Goal: Task Accomplishment & Management: Complete application form

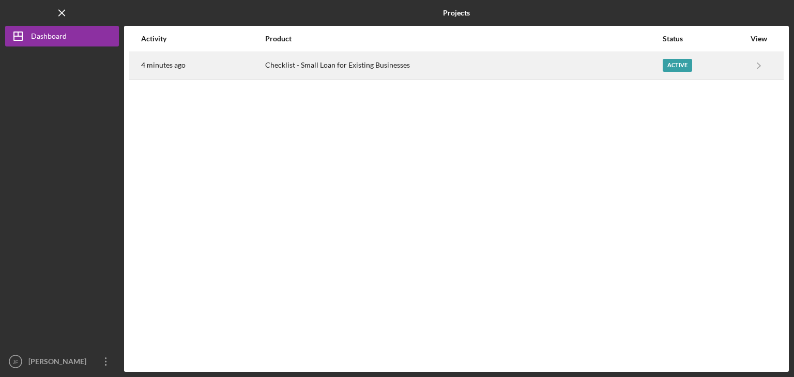
click at [494, 58] on div "Checklist - Small Loan for Existing Businesses" at bounding box center [463, 66] width 396 height 26
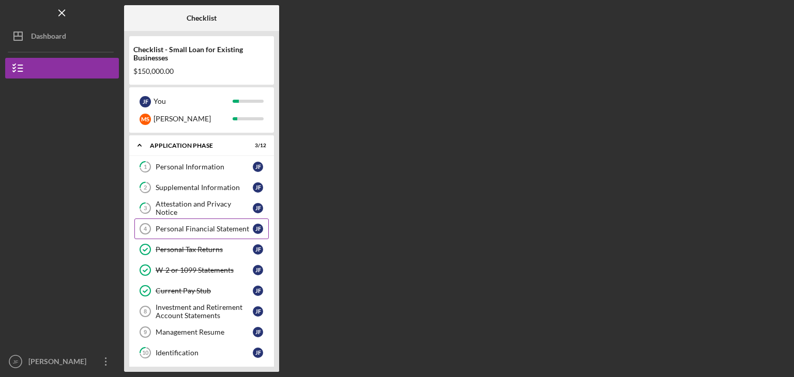
click at [201, 230] on div "Personal Financial Statement" at bounding box center [204, 229] width 97 height 8
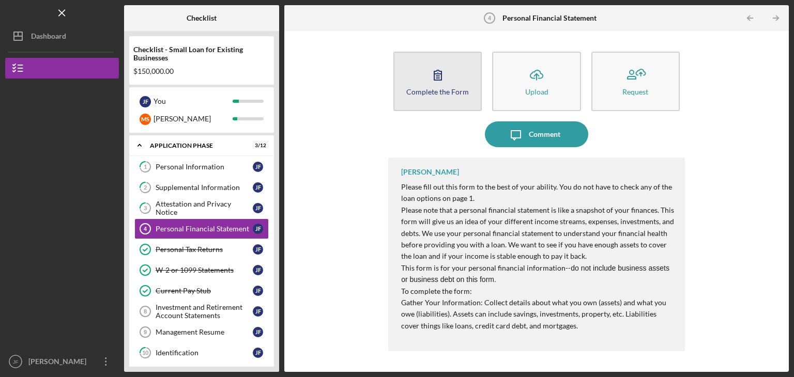
click at [447, 81] on icon "button" at bounding box center [438, 75] width 26 height 26
click at [440, 71] on icon "button" at bounding box center [437, 75] width 7 height 10
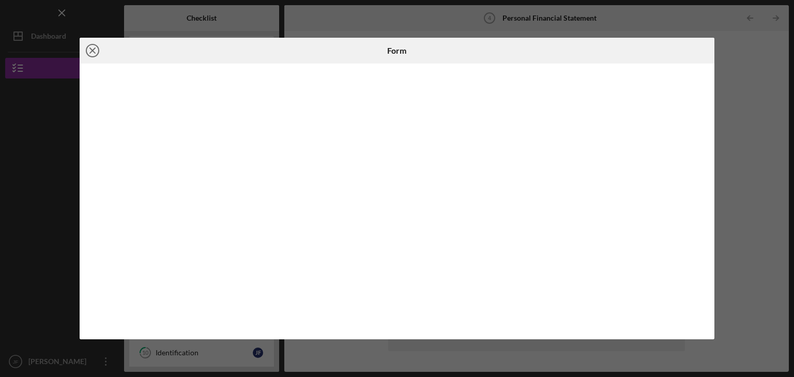
click at [92, 53] on icon "Icon/Close" at bounding box center [93, 51] width 26 height 26
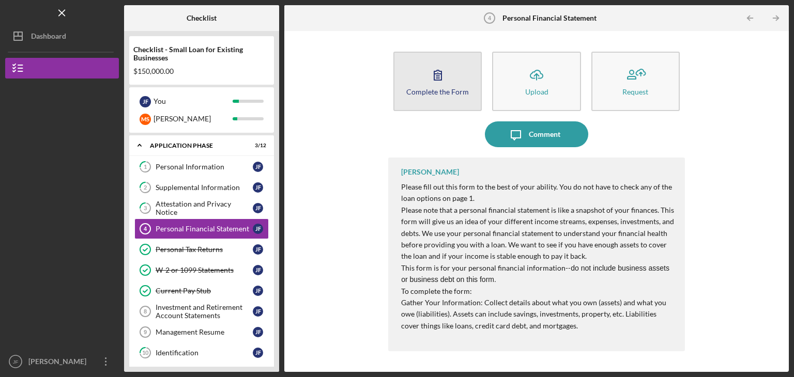
click at [441, 79] on icon "button" at bounding box center [437, 75] width 7 height 10
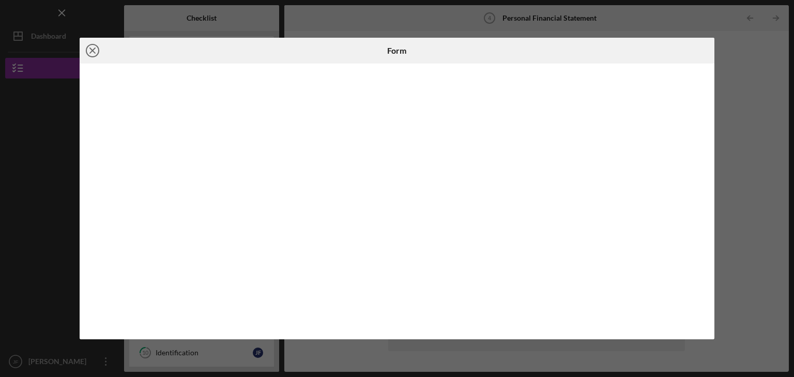
click at [98, 52] on circle at bounding box center [92, 50] width 12 height 12
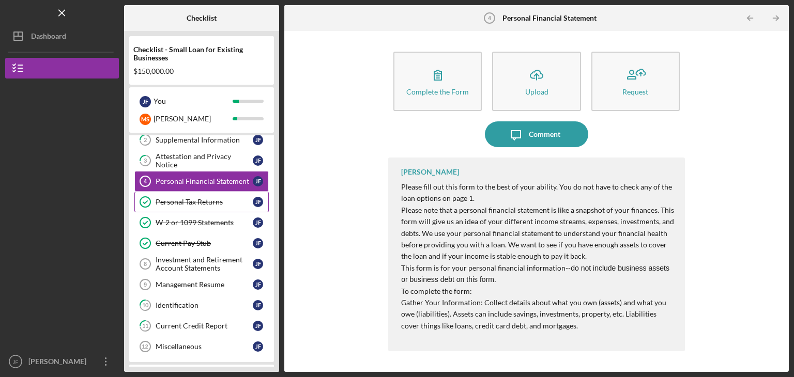
scroll to position [54, 0]
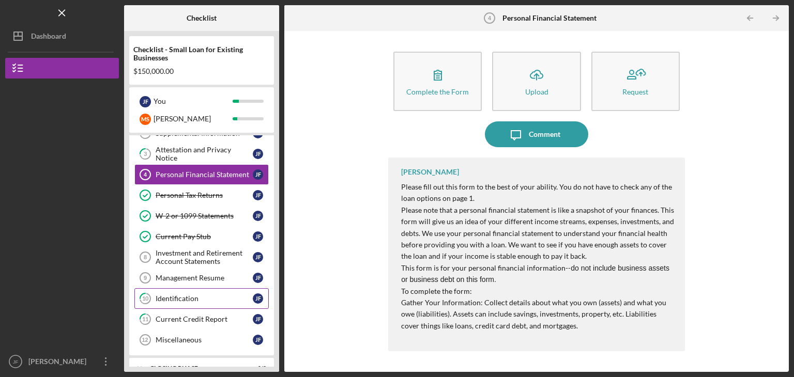
click at [205, 291] on link "10 Identification [PERSON_NAME]" at bounding box center [201, 298] width 134 height 21
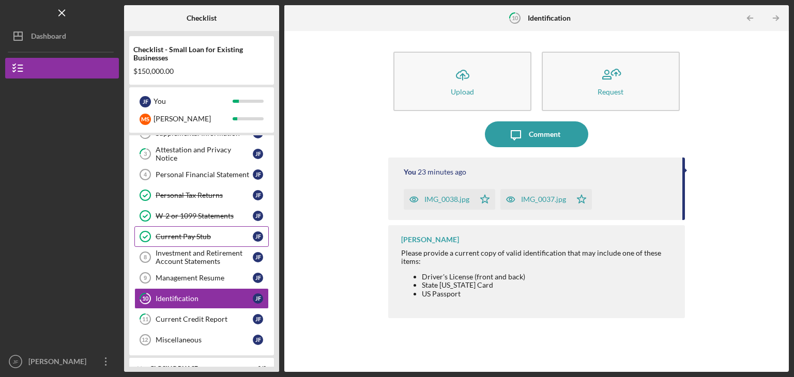
scroll to position [69, 0]
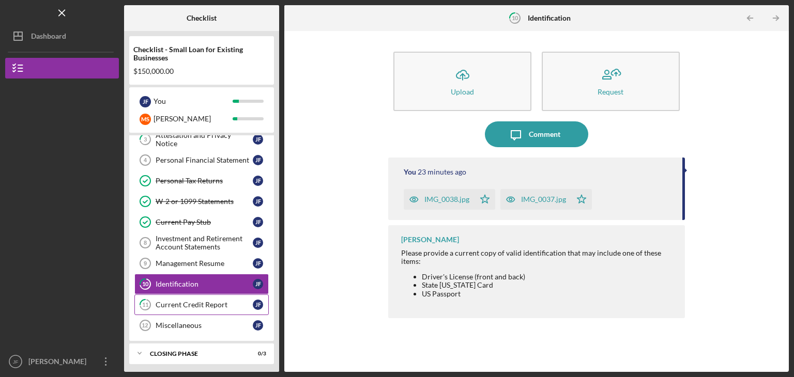
click at [203, 304] on div "Current Credit Report" at bounding box center [204, 305] width 97 height 8
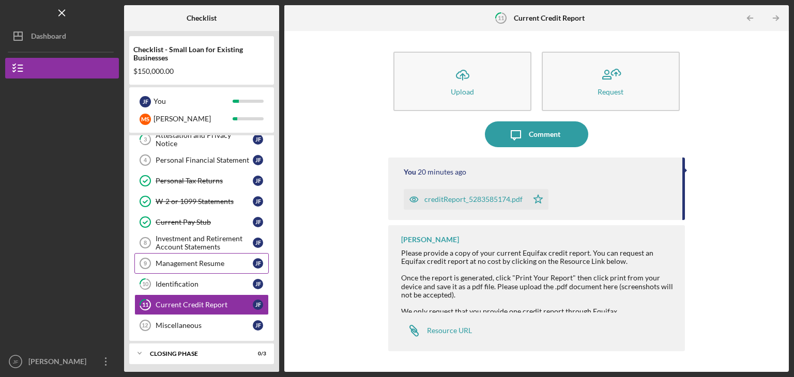
click at [201, 256] on link "Management Resume 9 Management Resume [PERSON_NAME]" at bounding box center [201, 263] width 134 height 21
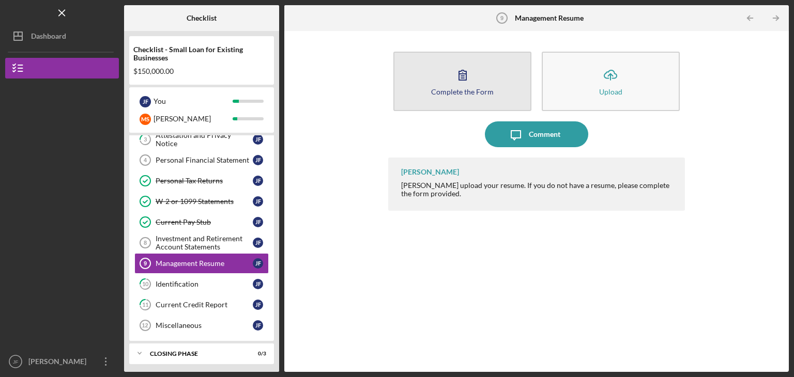
click at [454, 88] on div "Complete the Form" at bounding box center [462, 92] width 63 height 8
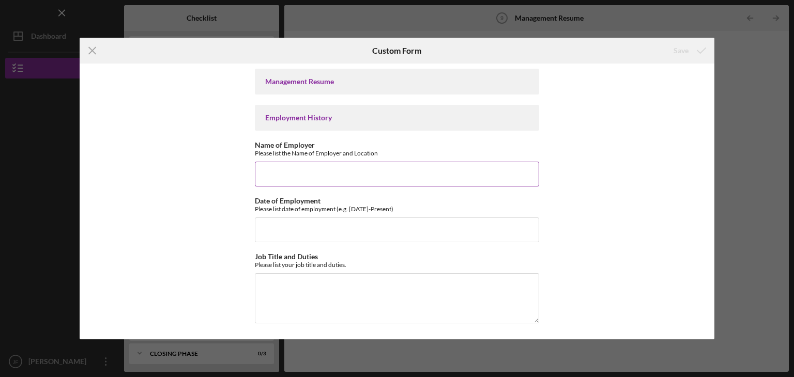
click at [286, 169] on input "Name of Employer" at bounding box center [397, 174] width 284 height 25
type input "Mirror Image Dance Company"
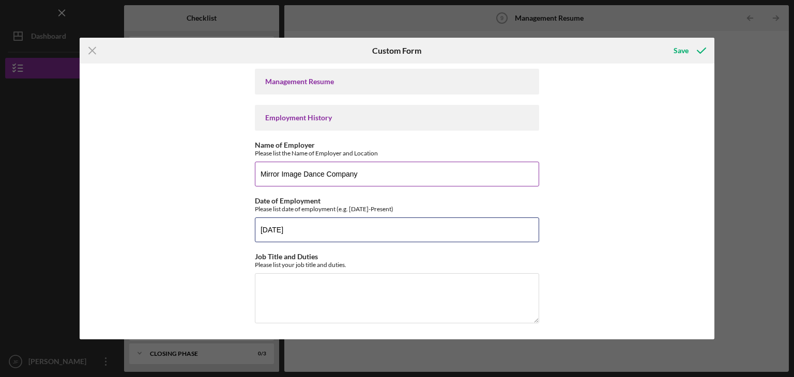
type input "[DATE]"
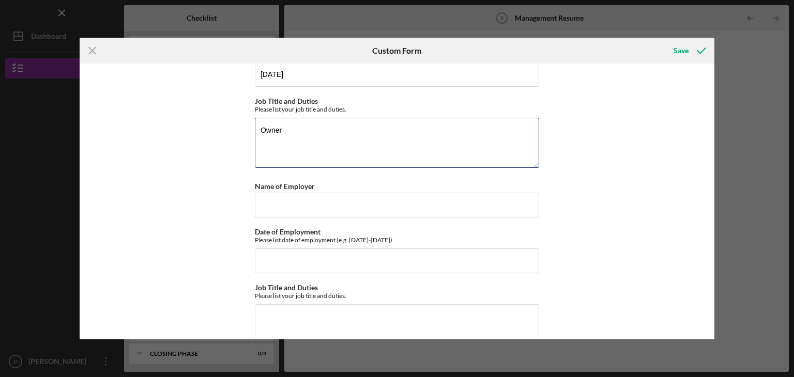
scroll to position [164, 0]
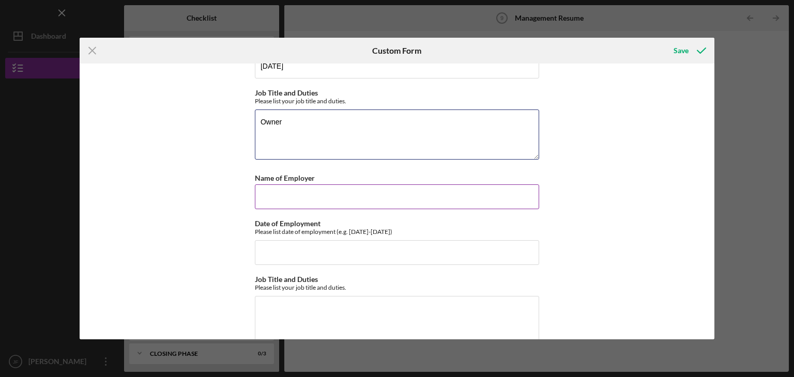
type textarea "Owner"
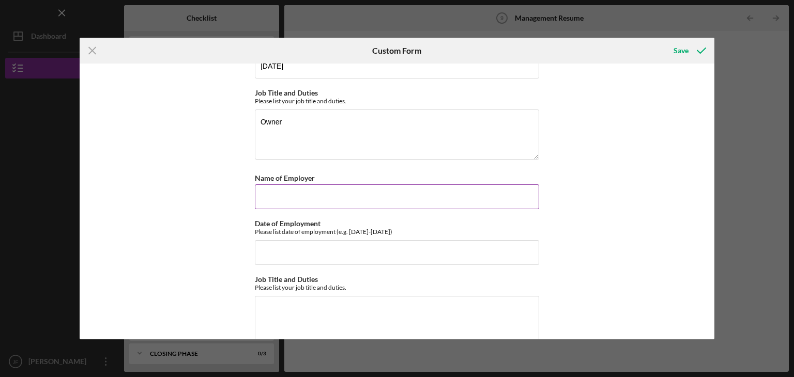
click at [274, 193] on input "Name of Employer" at bounding box center [397, 196] width 284 height 25
type input "Mirror Image Dance Company"
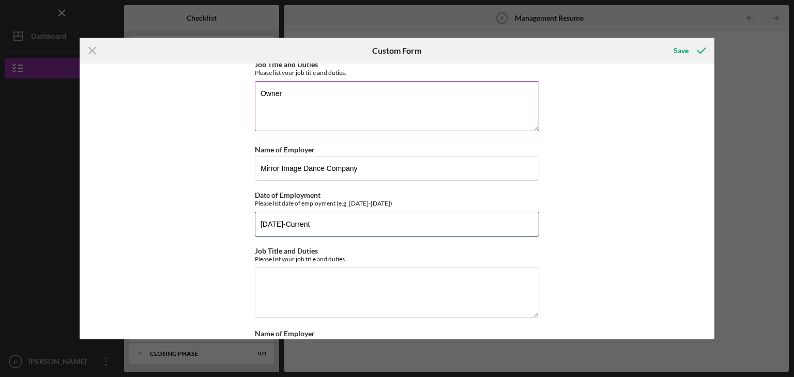
scroll to position [195, 0]
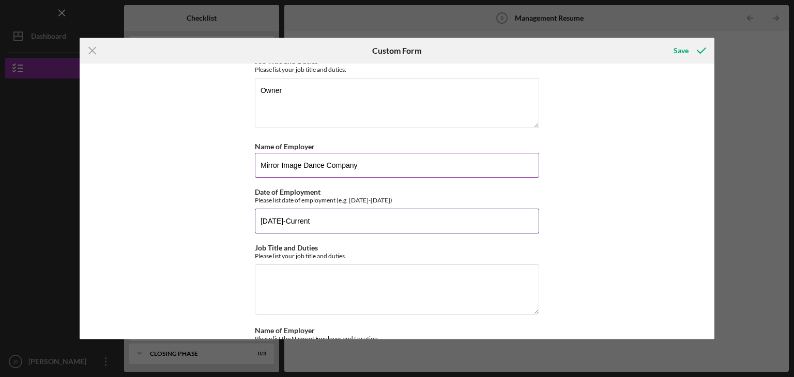
type input "[DATE]-Current"
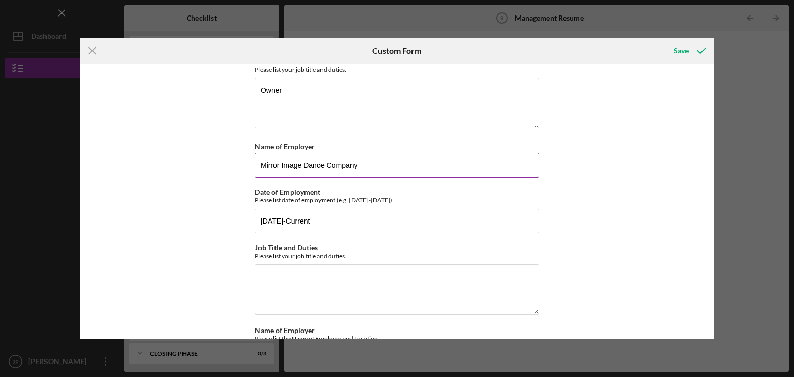
drag, startPoint x: 364, startPoint y: 166, endPoint x: 256, endPoint y: 165, distance: 108.0
click at [256, 165] on input "Mirror Image Dance Company" at bounding box center [397, 165] width 284 height 25
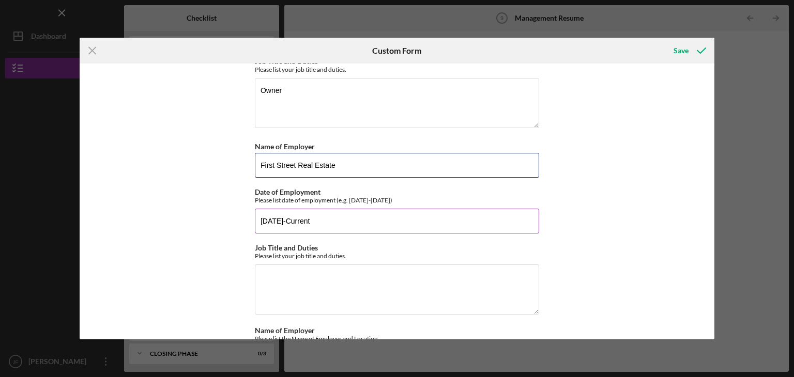
type input "First Street Real Estate"
drag, startPoint x: 317, startPoint y: 221, endPoint x: 256, endPoint y: 224, distance: 61.0
click at [256, 224] on input "[DATE]-Current" at bounding box center [397, 221] width 284 height 25
click at [285, 222] on input "[DATE]-Current" at bounding box center [397, 221] width 284 height 25
drag, startPoint x: 316, startPoint y: 220, endPoint x: 290, endPoint y: 220, distance: 26.3
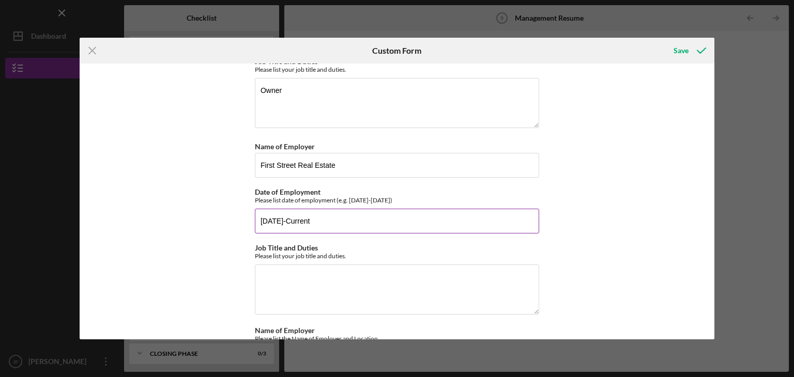
click at [290, 220] on input "[DATE]-Current" at bounding box center [397, 221] width 284 height 25
type input "[DATE]-[DATE]"
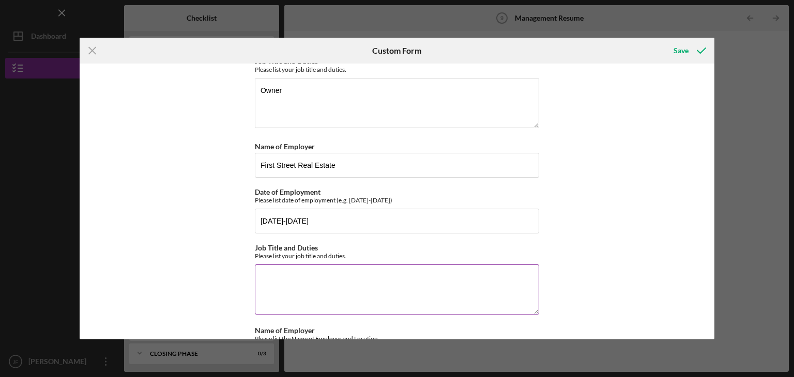
click at [298, 274] on textarea "Job Title and Duties" at bounding box center [397, 290] width 284 height 50
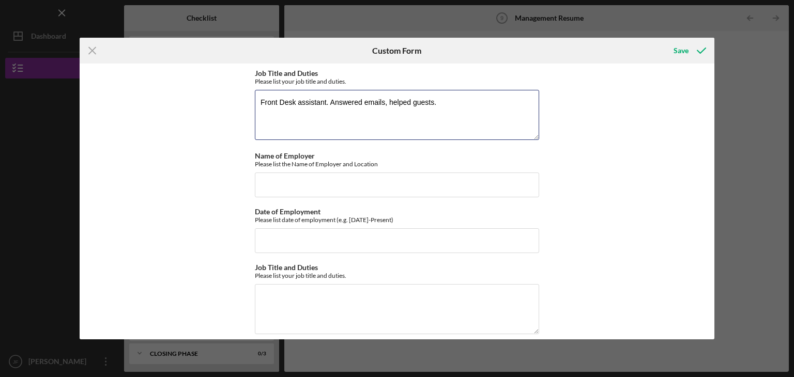
scroll to position [383, 0]
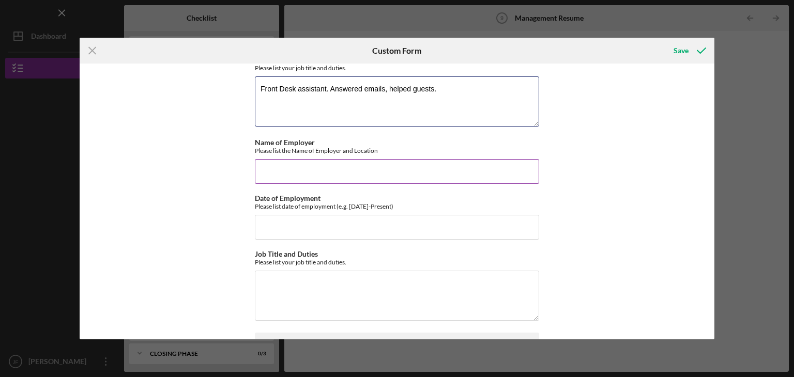
type textarea "Front Desk assistant. Answered emails, helped guests."
click at [279, 165] on input "Name of Employer" at bounding box center [397, 171] width 284 height 25
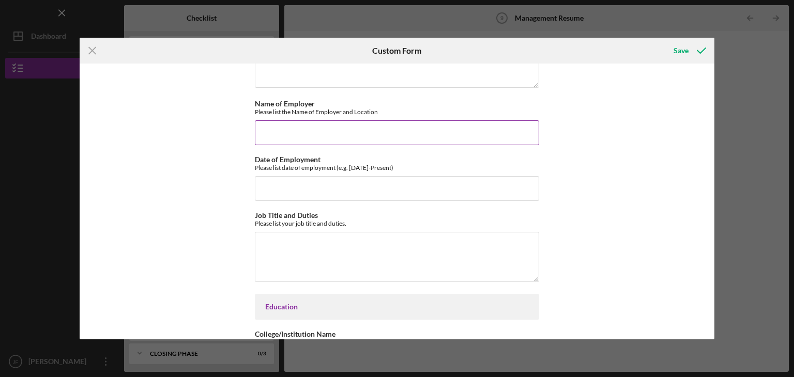
scroll to position [425, 0]
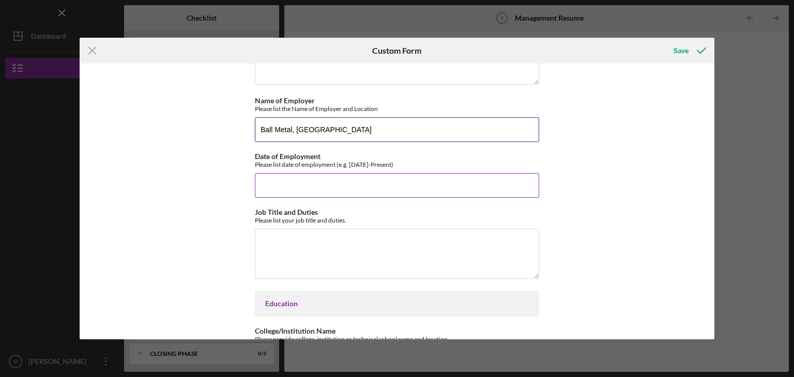
type input "Ball Metal, [GEOGRAPHIC_DATA]"
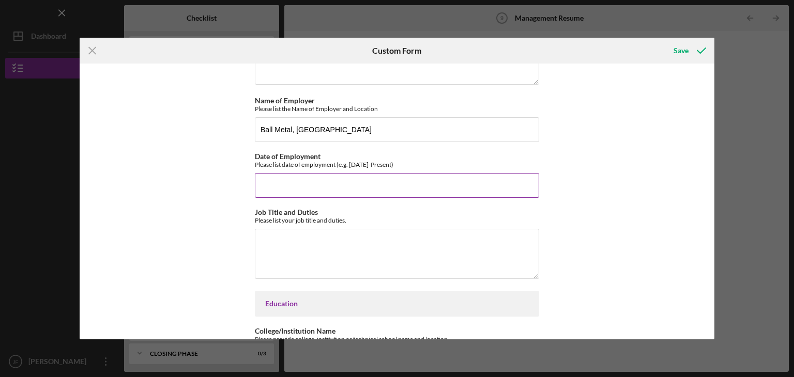
click at [267, 187] on input "Date of Employment" at bounding box center [397, 185] width 284 height 25
type input "0"
type input "[DATE]-[DATE]"
click at [267, 246] on textarea "Job Title and Duties" at bounding box center [397, 254] width 284 height 50
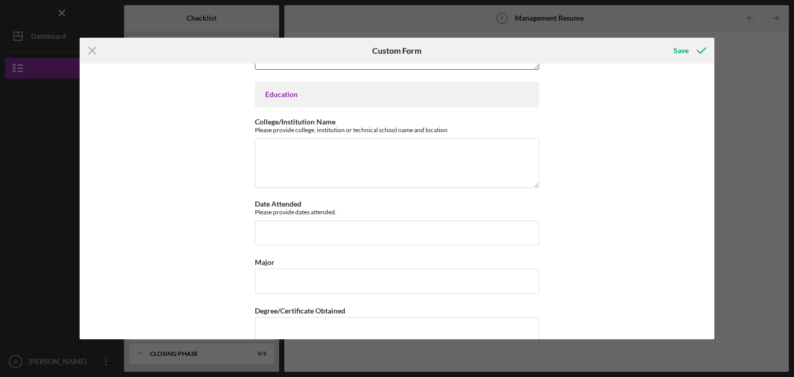
scroll to position [635, 0]
type textarea "Quality Assurance Officer. Did checks on the aluminum cans to make sure product…"
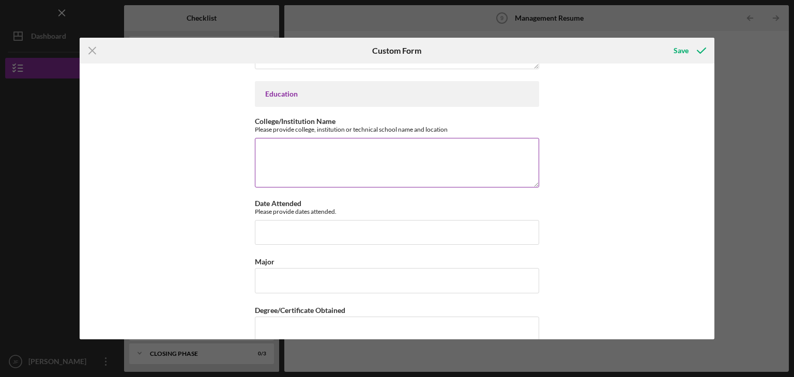
click at [288, 162] on textarea "College/Institution Name" at bounding box center [397, 163] width 284 height 50
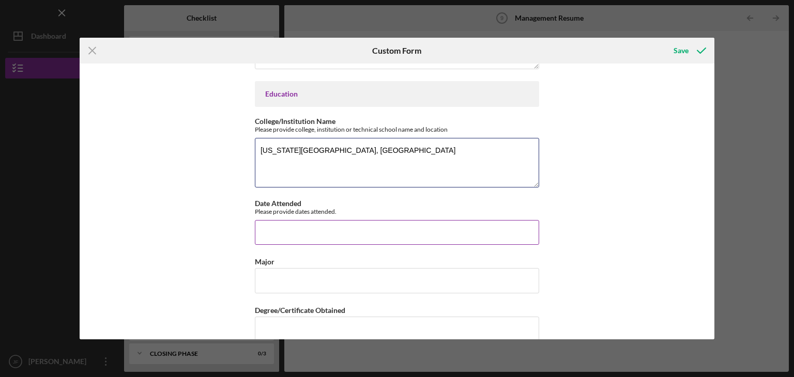
type textarea "[US_STATE][GEOGRAPHIC_DATA], [GEOGRAPHIC_DATA]"
click at [277, 235] on input "Date Attended" at bounding box center [397, 232] width 284 height 25
type input "[DATE]-[DATE]"
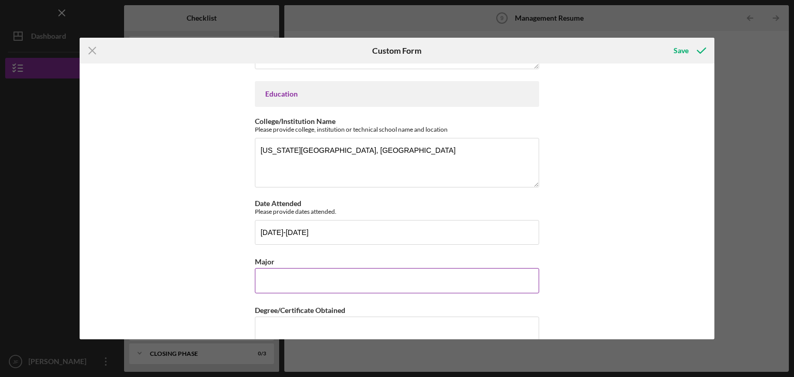
click at [269, 281] on input "Major" at bounding box center [397, 280] width 284 height 25
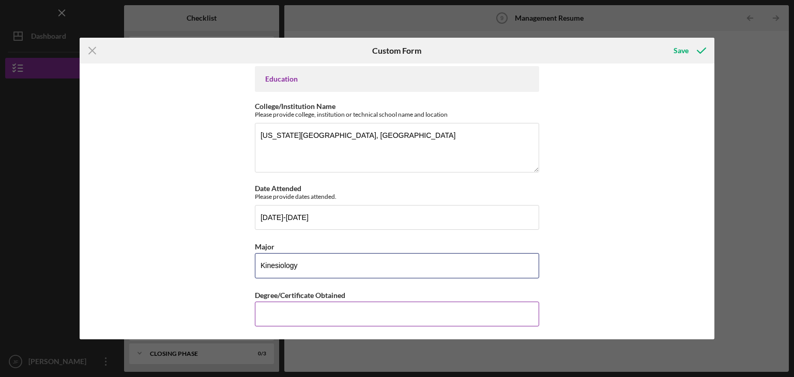
type input "Kinesiology"
click at [266, 310] on input "Degree/Certificate Obtained" at bounding box center [397, 314] width 284 height 25
type input "BA"
click at [240, 289] on div "Management Resume Employment History Name of Employer Please list the Name of E…" at bounding box center [397, 202] width 635 height 276
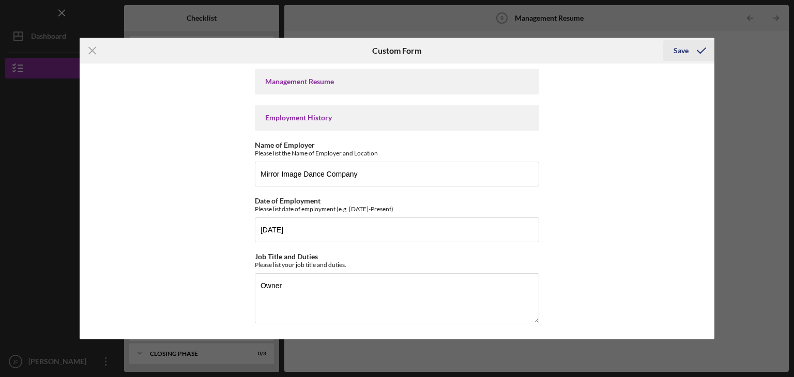
click at [690, 57] on icon "submit" at bounding box center [701, 51] width 26 height 26
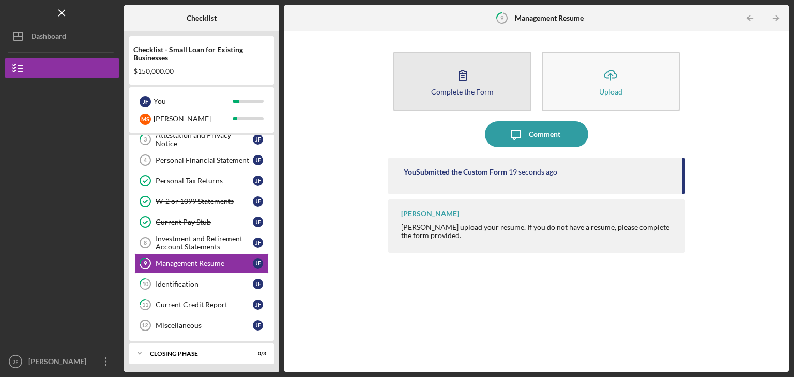
click at [455, 88] on div "Complete the Form" at bounding box center [462, 92] width 63 height 8
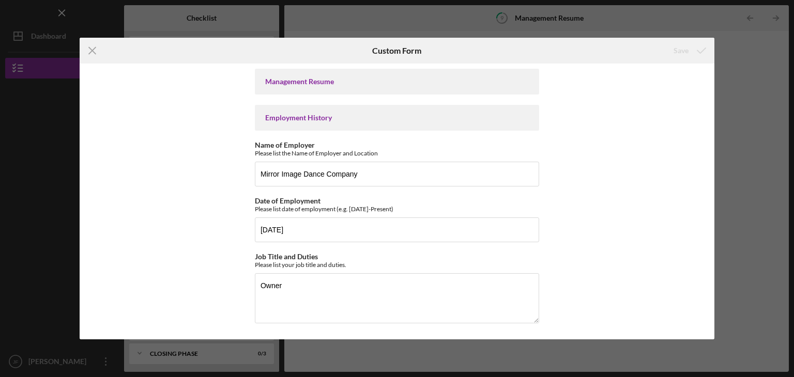
click at [294, 80] on div "Management Resume" at bounding box center [396, 81] width 263 height 8
click at [288, 118] on div "Employment History" at bounding box center [396, 118] width 263 height 8
click at [91, 52] on icon "Icon/Menu Close" at bounding box center [93, 51] width 26 height 26
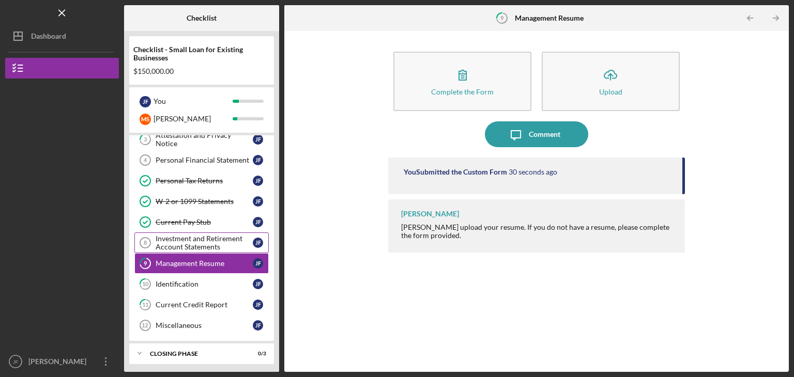
click at [184, 242] on div "Investment and Retirement Account Statements" at bounding box center [204, 243] width 97 height 17
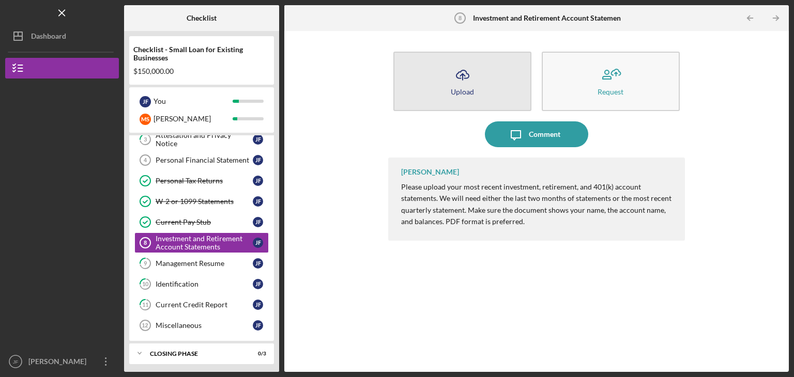
click at [460, 82] on icon "Icon/Upload" at bounding box center [462, 75] width 26 height 26
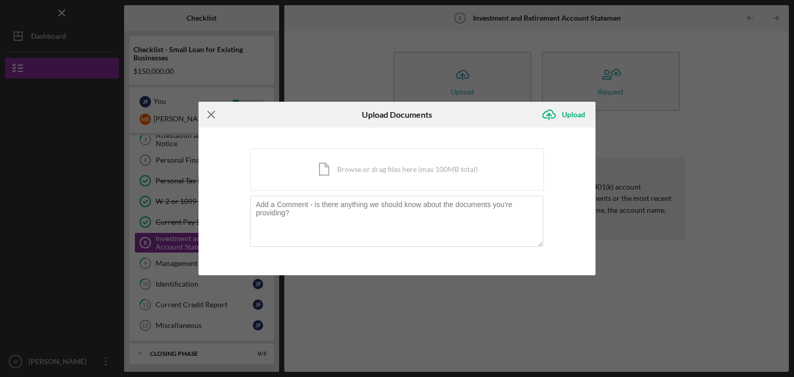
click at [213, 117] on line at bounding box center [211, 115] width 7 height 7
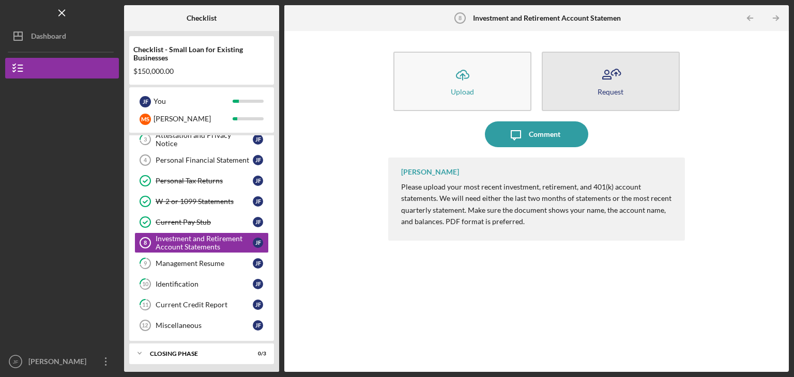
click at [626, 96] on button "Request" at bounding box center [610, 81] width 138 height 59
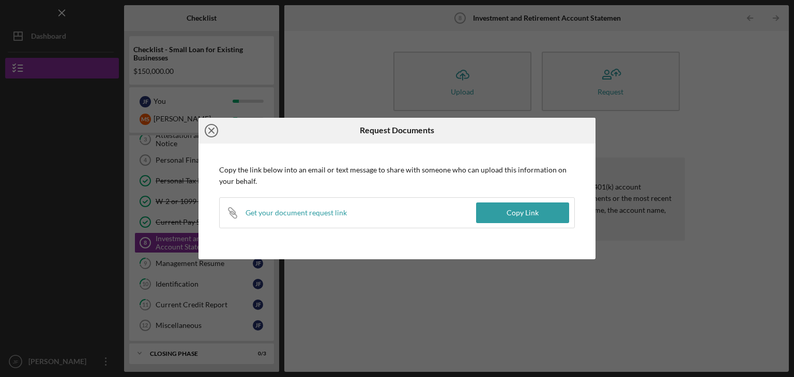
click at [205, 126] on icon "Icon/Close" at bounding box center [211, 131] width 26 height 26
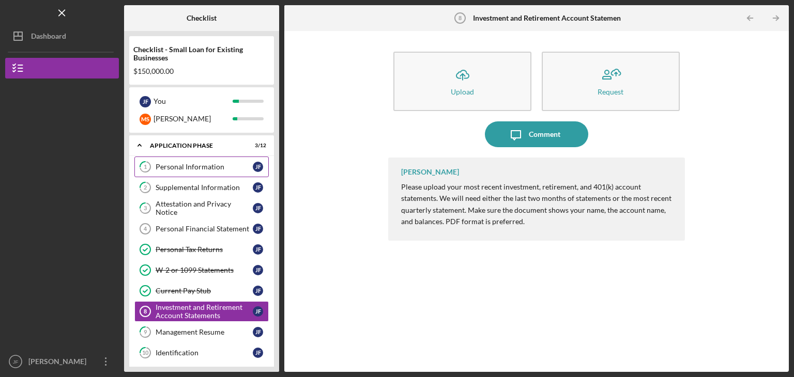
click at [208, 168] on div "Personal Information" at bounding box center [204, 167] width 97 height 8
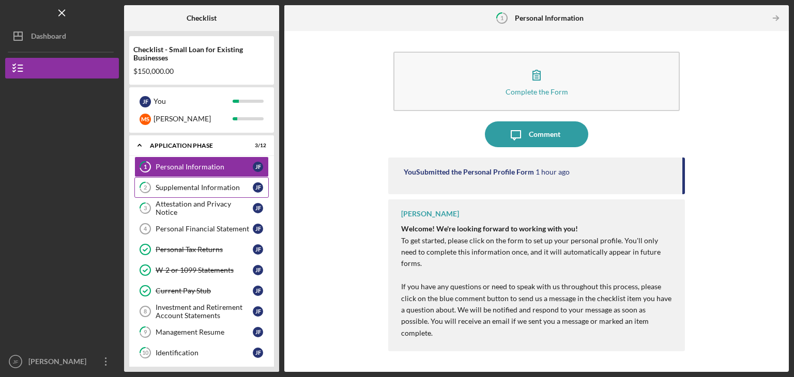
click at [207, 185] on div "Supplemental Information" at bounding box center [204, 187] width 97 height 8
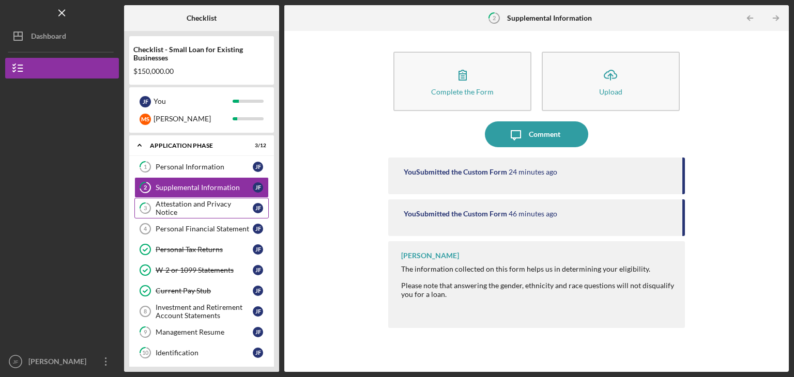
click at [202, 201] on link "3 Attestation and Privacy Notice [PERSON_NAME]" at bounding box center [201, 208] width 134 height 21
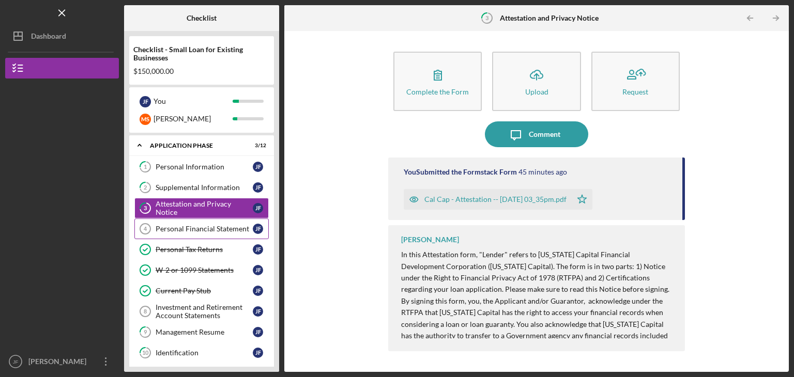
click at [197, 228] on div "Personal Financial Statement" at bounding box center [204, 229] width 97 height 8
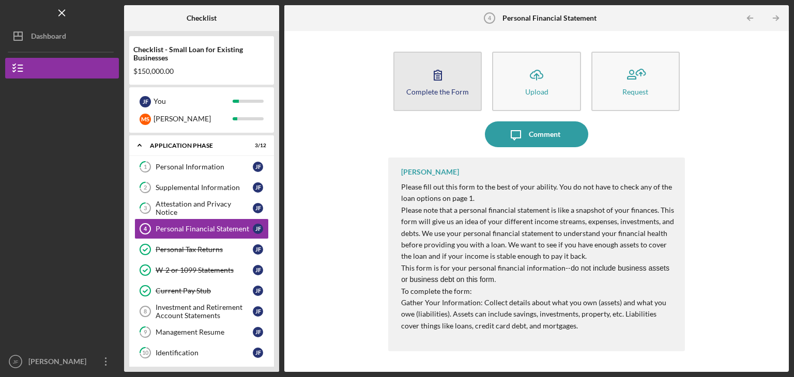
click at [461, 62] on button "Complete the Form Form" at bounding box center [437, 81] width 88 height 59
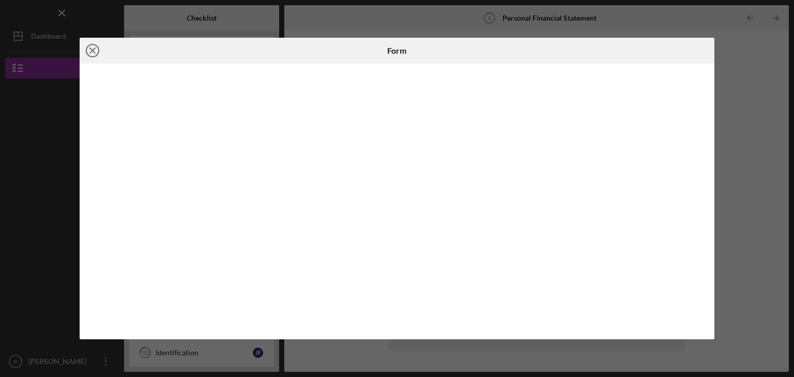
click at [88, 51] on icon "Icon/Close" at bounding box center [93, 51] width 26 height 26
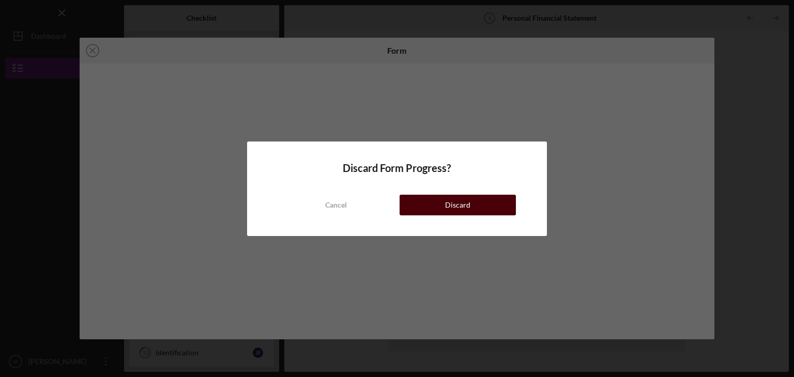
click at [445, 202] on div "Discard" at bounding box center [457, 205] width 25 height 21
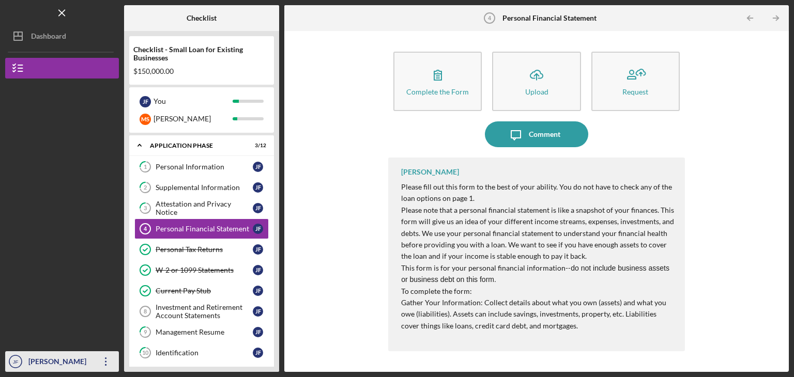
click at [104, 362] on icon "Icon/Overflow" at bounding box center [106, 362] width 26 height 26
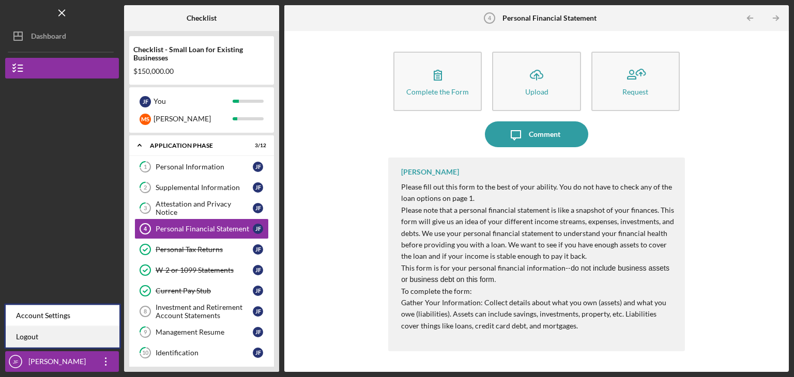
click at [76, 345] on link "Logout" at bounding box center [63, 337] width 114 height 21
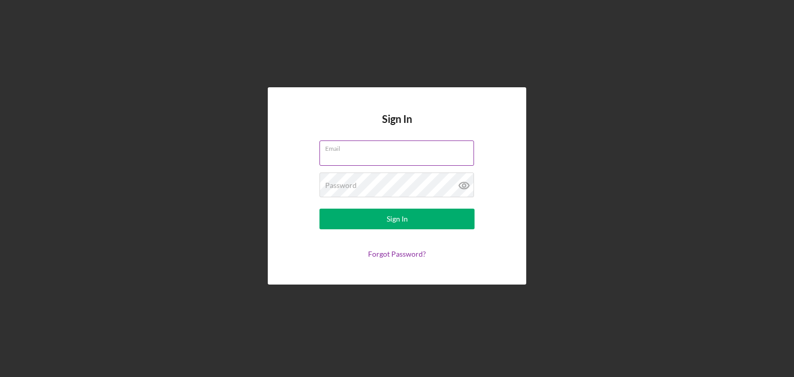
click at [353, 153] on input "Email" at bounding box center [396, 153] width 154 height 25
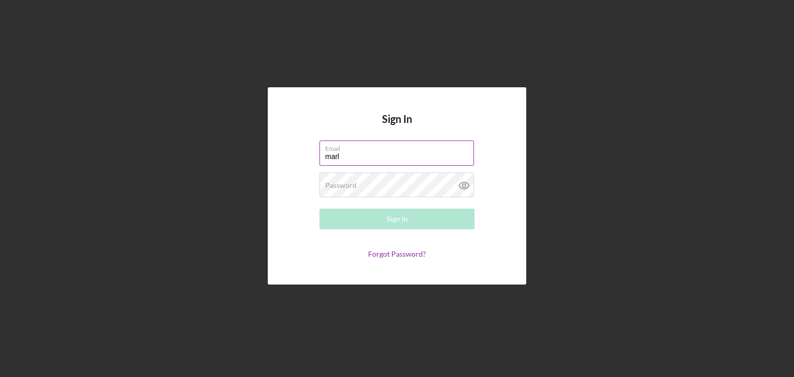
type input "[PERSON_NAME][EMAIL_ADDRESS][DOMAIN_NAME]"
click at [366, 184] on div "Password Required" at bounding box center [396, 186] width 155 height 26
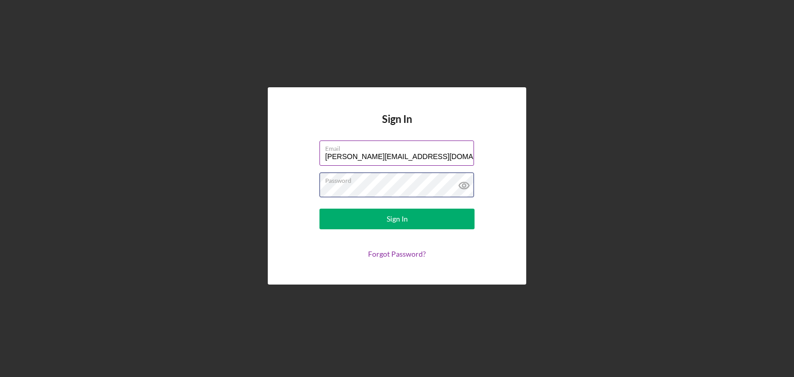
click at [319, 209] on button "Sign In" at bounding box center [396, 219] width 155 height 21
